Goal: Navigation & Orientation: Find specific page/section

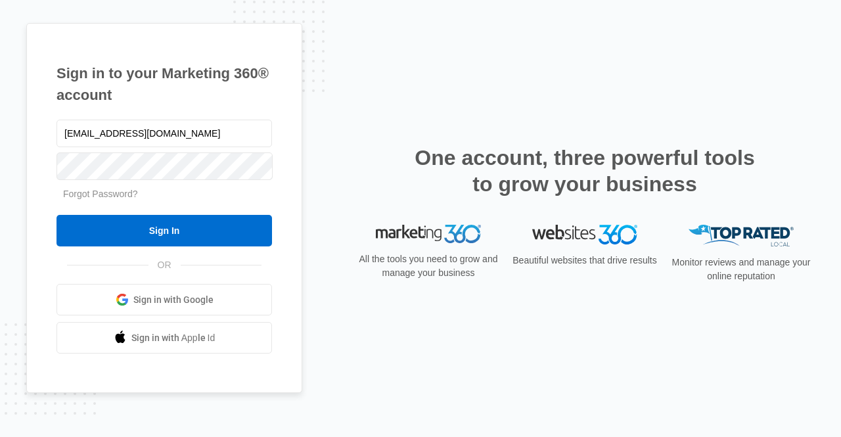
type input "[EMAIL_ADDRESS][DOMAIN_NAME]"
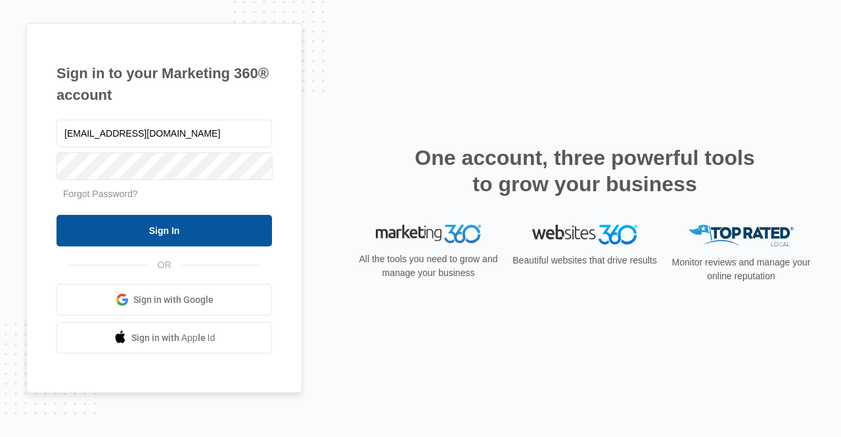
click at [171, 235] on input "Sign In" at bounding box center [165, 231] width 216 height 32
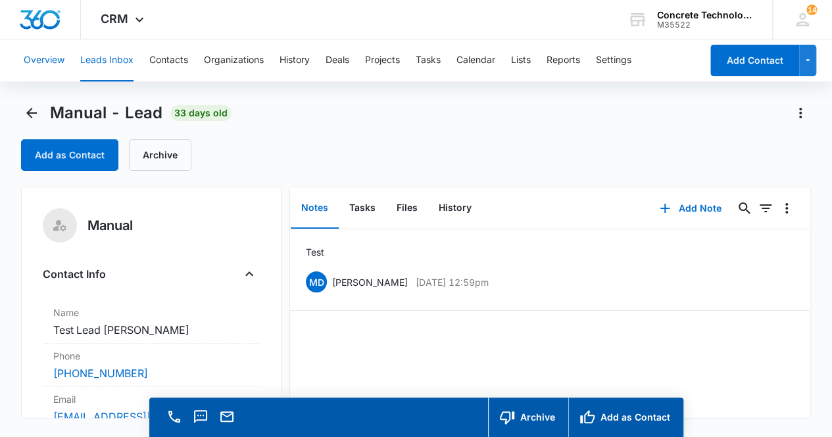
click at [51, 64] on button "Overview" at bounding box center [44, 60] width 41 height 42
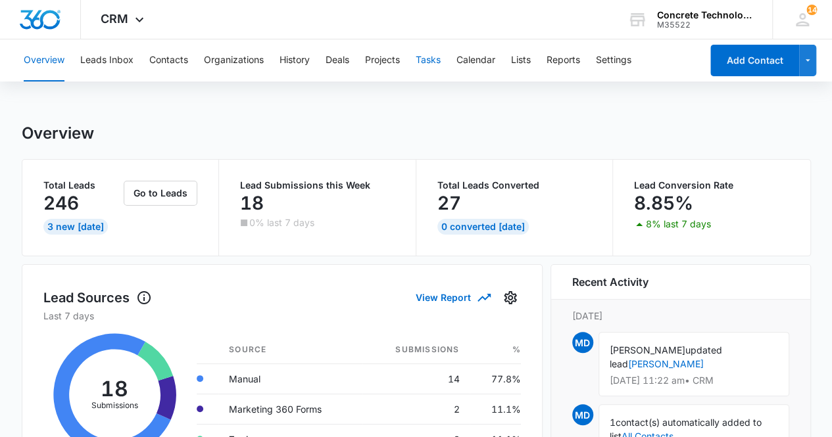
click at [429, 59] on button "Tasks" at bounding box center [427, 60] width 25 height 42
